Goal: Task Accomplishment & Management: Manage account settings

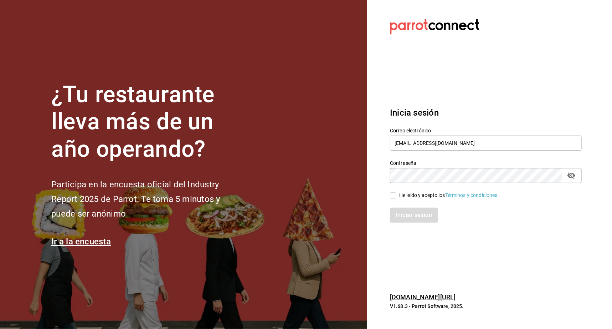
click at [402, 195] on div "He leído y acepto los Términos y condiciones." at bounding box center [449, 194] width 100 height 7
click at [397, 195] on input "He leído y acepto los Términos y condiciones." at bounding box center [393, 195] width 6 height 6
checkbox input "true"
click at [404, 221] on button "Iniciar sesión" at bounding box center [414, 215] width 48 height 15
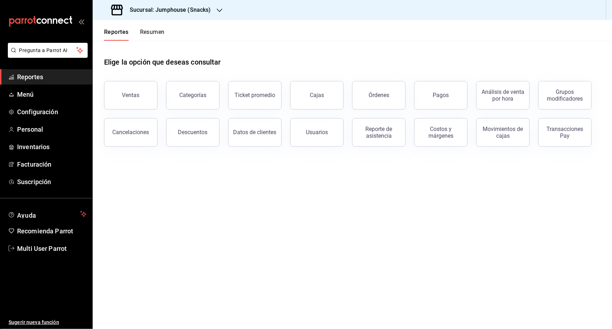
click at [205, 17] on div "Sucursal: Jumphouse (Snacks)" at bounding box center [161, 10] width 127 height 20
click at [133, 53] on div "Jumphouse (Recepción)" at bounding box center [146, 47] width 107 height 16
click at [35, 182] on span "Suscripción" at bounding box center [52, 182] width 70 height 10
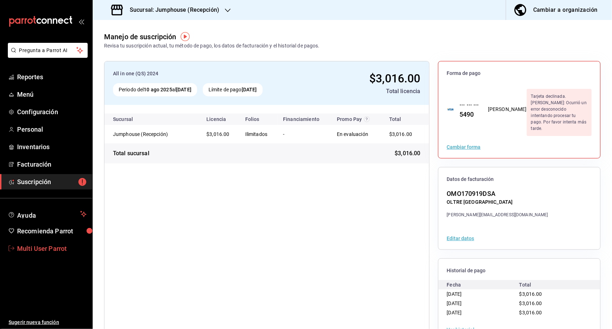
click at [37, 249] on span "Multi User Parrot" at bounding box center [52, 249] width 70 height 10
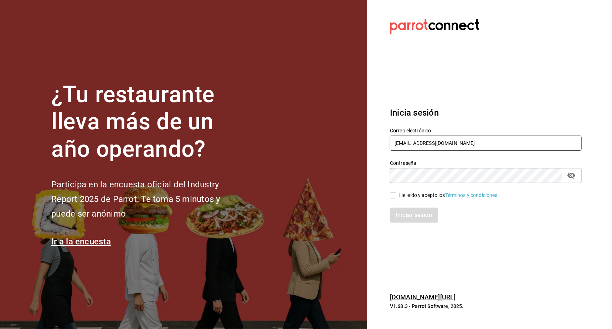
click at [448, 138] on input "multiuser@jumphouse.com" at bounding box center [486, 142] width 192 height 15
click at [437, 143] on input "multiuser@jumphouse.com" at bounding box center [486, 142] width 192 height 15
type input "palina@gdl.com"
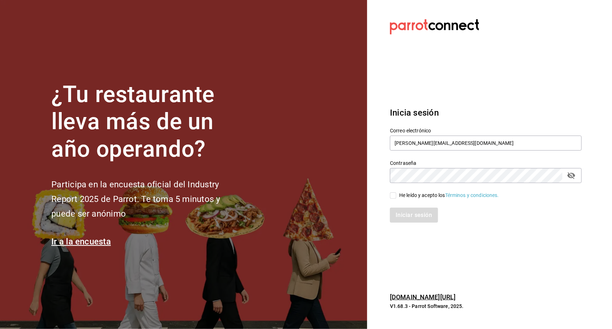
click at [424, 196] on div "He leído y acepto los Términos y condiciones." at bounding box center [449, 194] width 100 height 7
click at [397, 196] on input "He leído y acepto los Términos y condiciones." at bounding box center [393, 195] width 6 height 6
checkbox input "true"
click at [407, 143] on input "palina@gdl.com" at bounding box center [486, 142] width 192 height 15
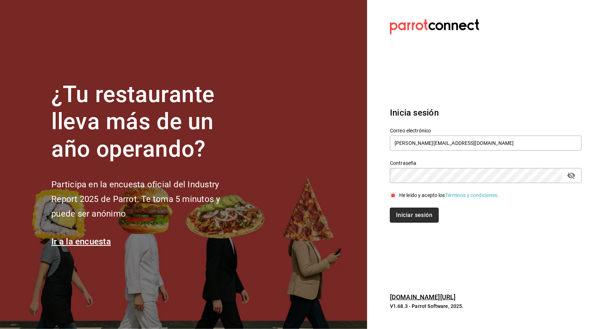
click at [414, 221] on button "Iniciar sesión" at bounding box center [414, 215] width 48 height 15
click at [415, 218] on div "Iniciar sesión" at bounding box center [486, 215] width 192 height 15
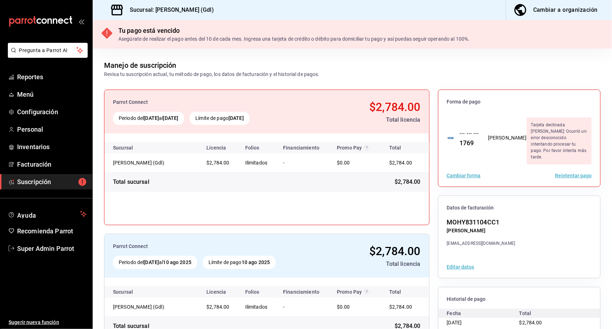
click at [570, 165] on div "Cambiar forma Reintentar pago" at bounding box center [520, 175] width 162 height 22
click at [562, 173] on button "Reintentar pago" at bounding box center [573, 175] width 37 height 5
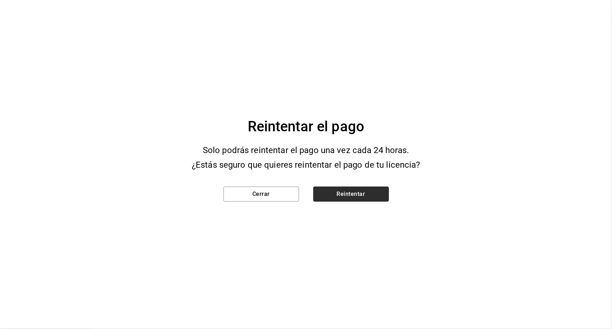
click at [368, 190] on button "Reintentar" at bounding box center [351, 193] width 76 height 15
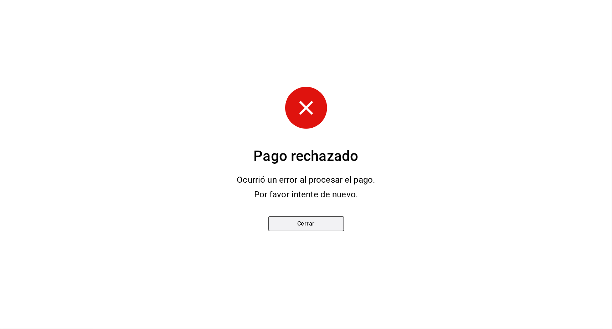
click at [312, 227] on button "Cerrar" at bounding box center [306, 223] width 76 height 15
